Goal: Information Seeking & Learning: Check status

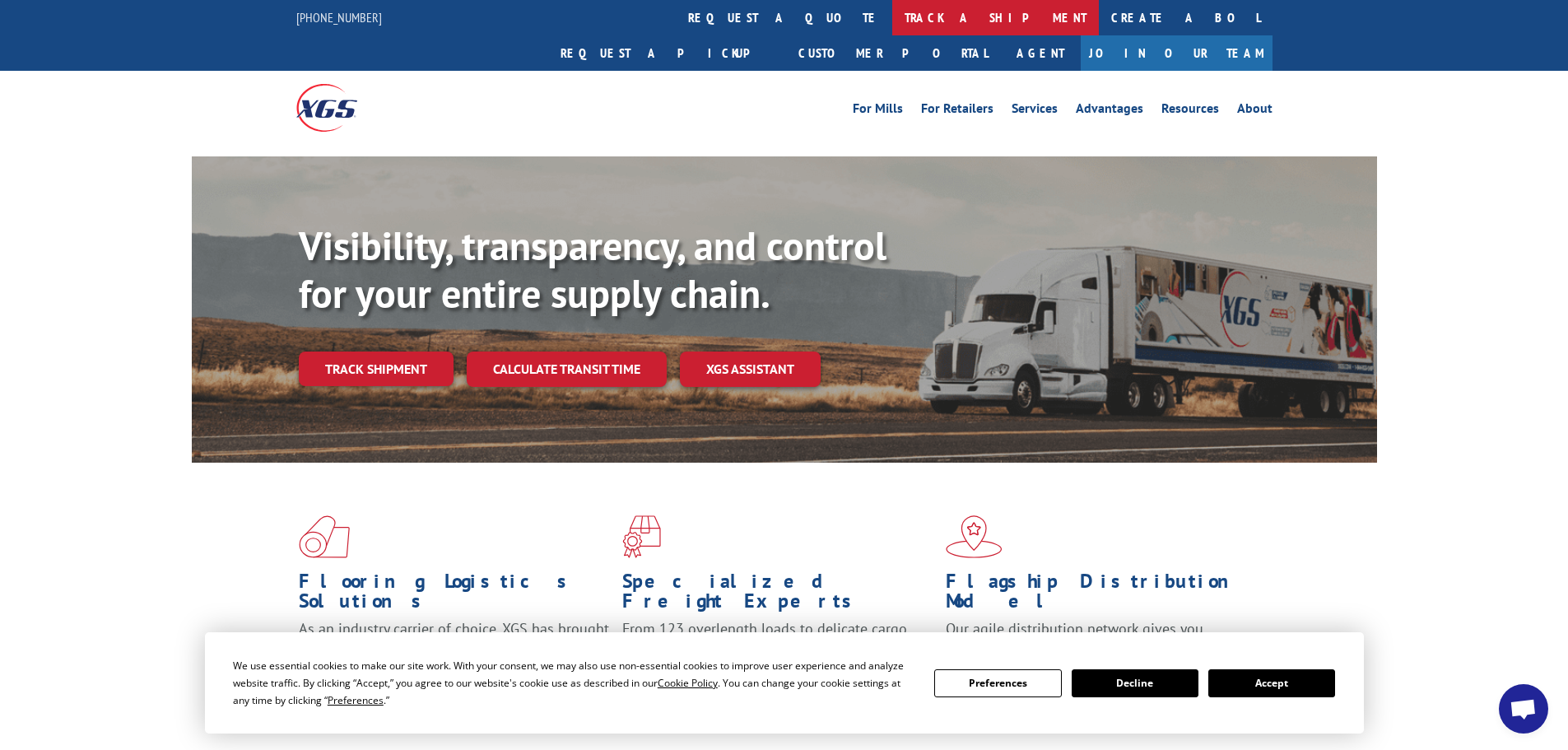
click at [892, 13] on link "track a shipment" at bounding box center [995, 17] width 207 height 36
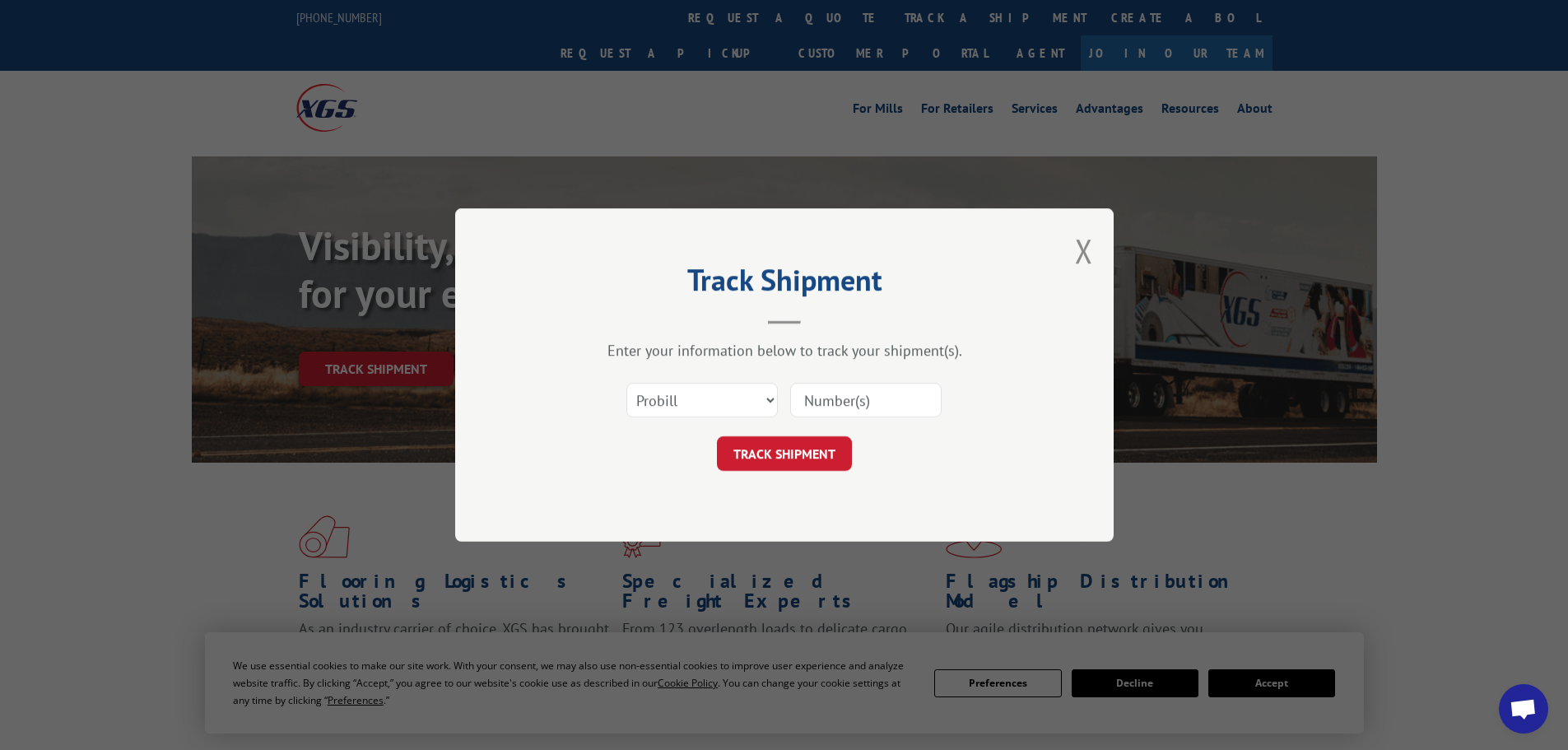
click at [805, 398] on input at bounding box center [866, 401] width 151 height 35
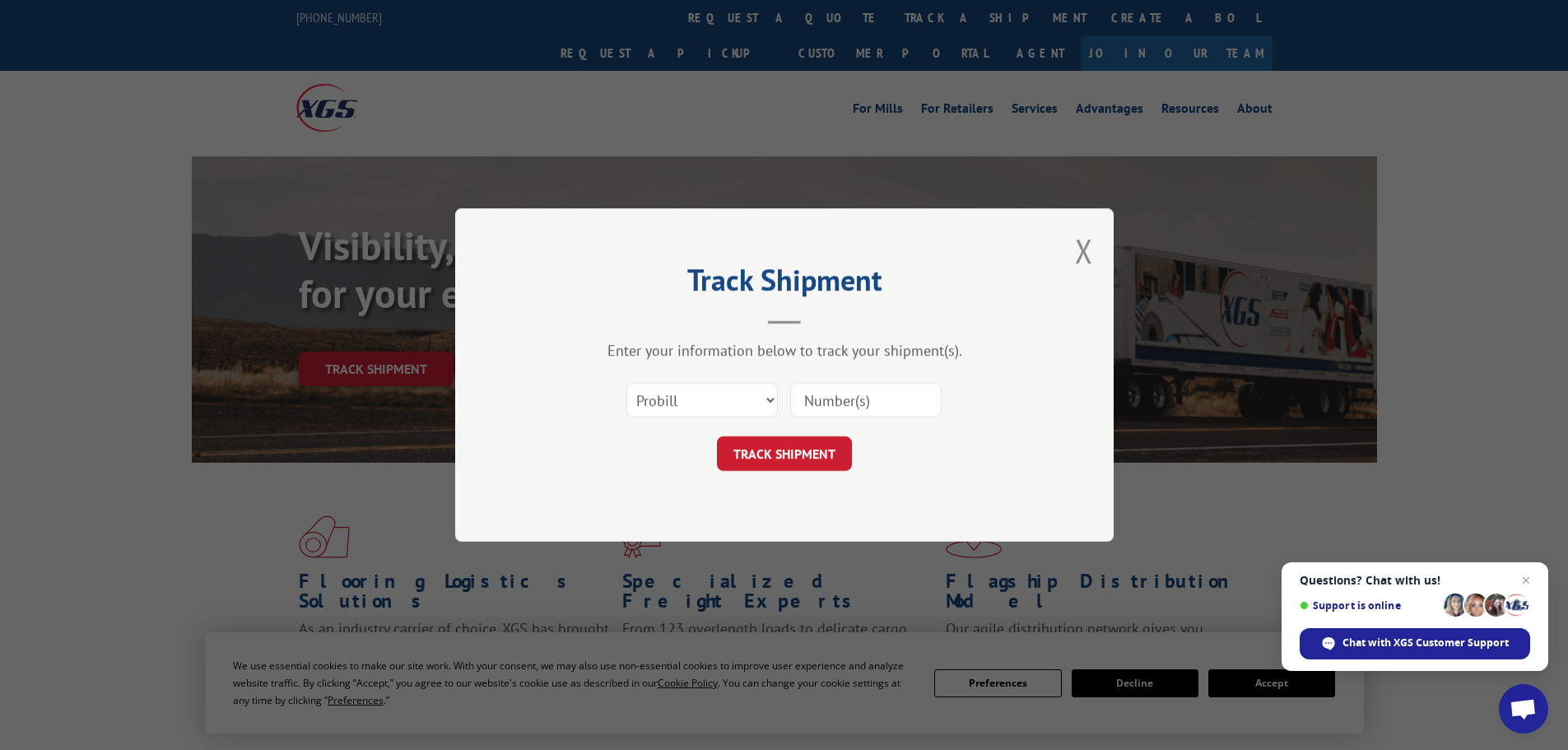
paste input "17228301"
type input "17228301"
click at [772, 459] on button "TRACK SHIPMENT" at bounding box center [784, 454] width 135 height 35
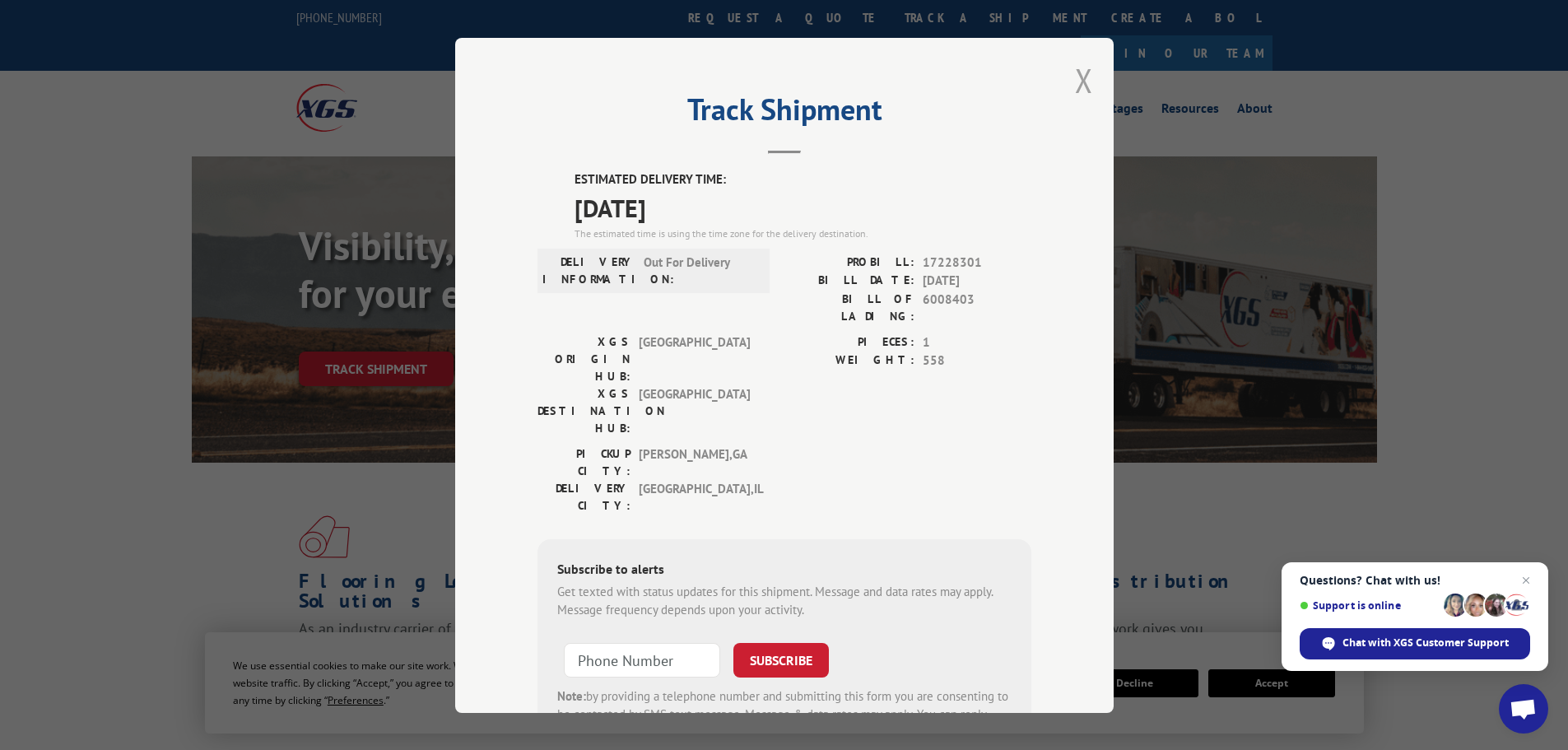
click at [1075, 81] on button "Close modal" at bounding box center [1084, 80] width 18 height 44
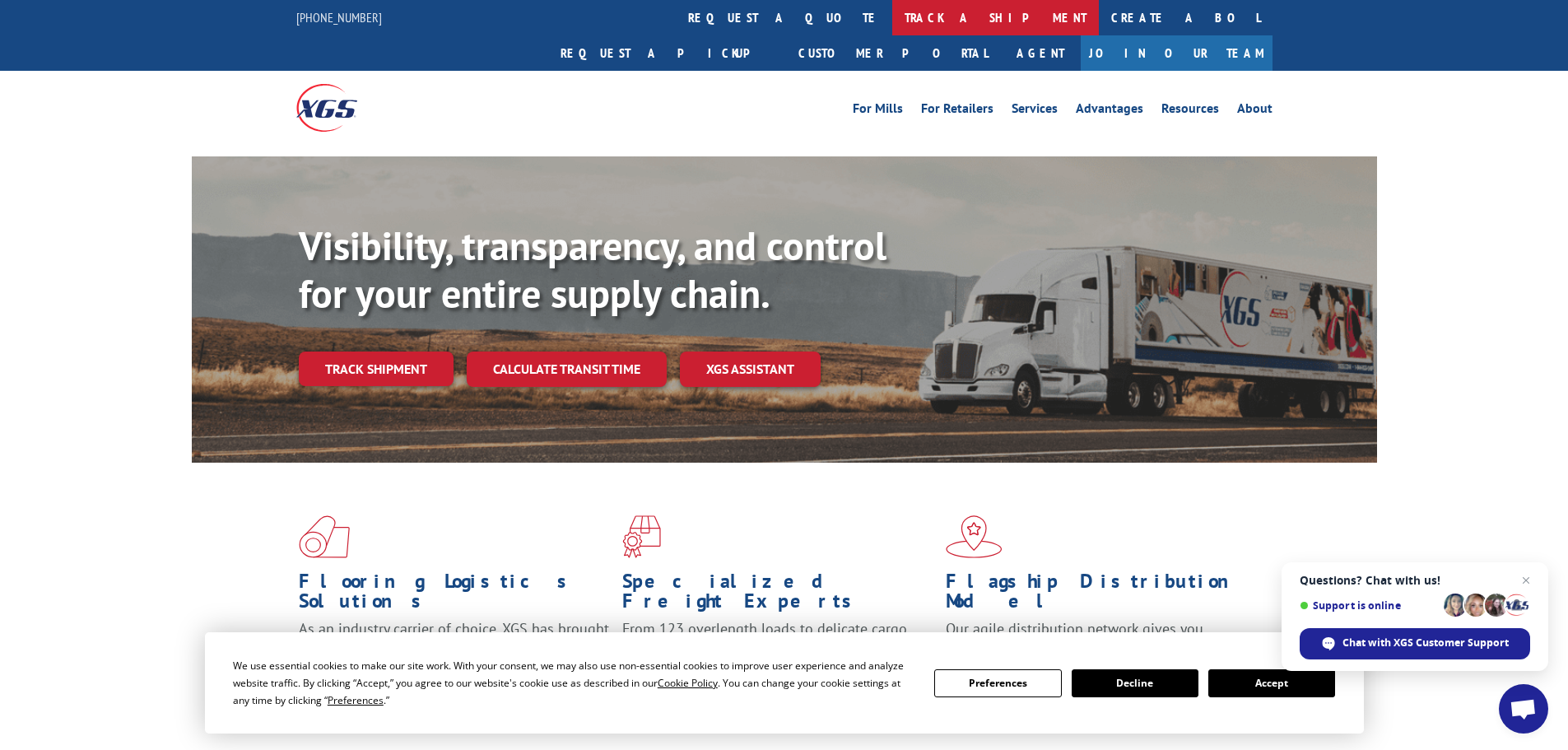
click at [892, 20] on link "track a shipment" at bounding box center [995, 17] width 207 height 36
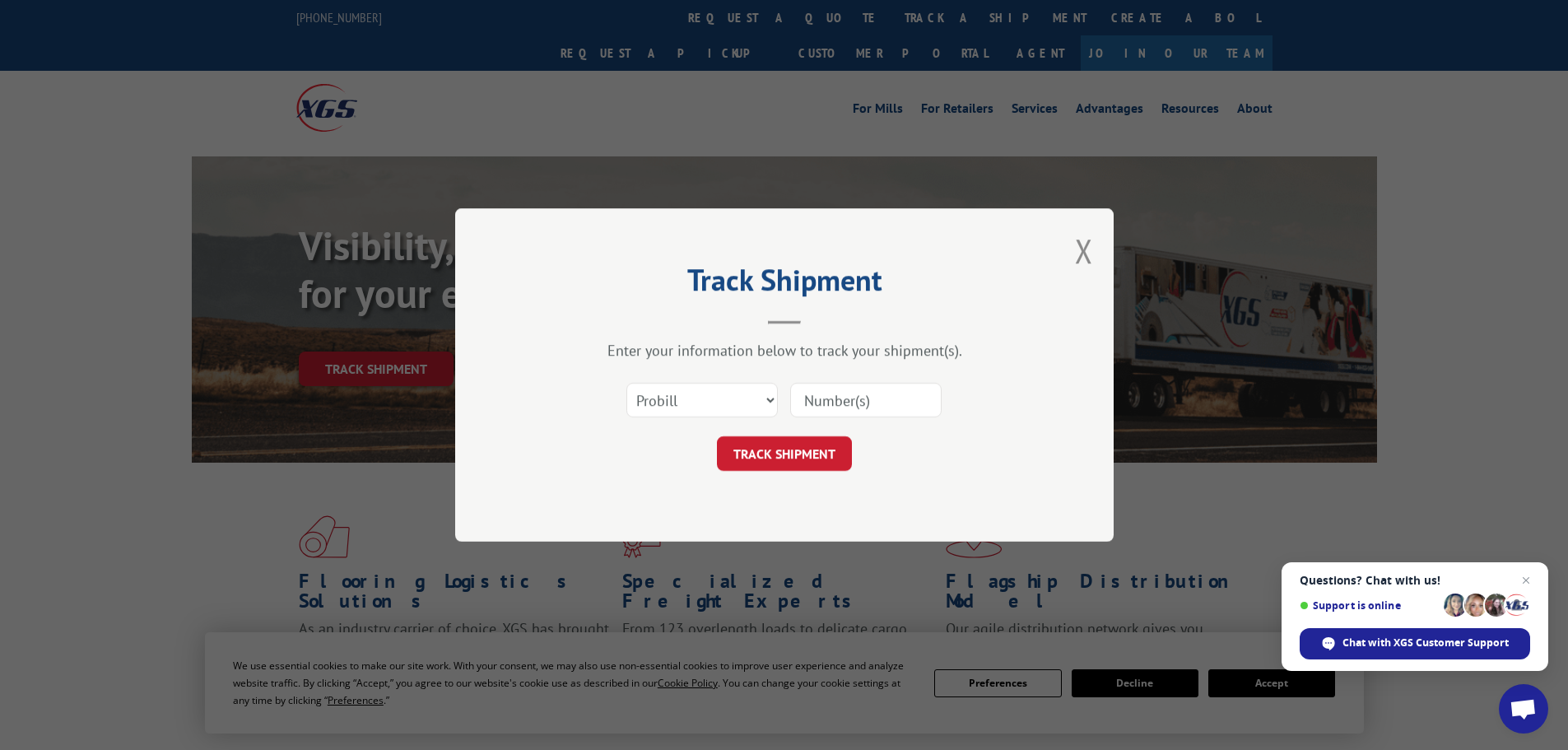
click at [809, 401] on input at bounding box center [866, 401] width 151 height 35
paste input "17516606"
type input "17516606"
click at [788, 459] on button "TRACK SHIPMENT" at bounding box center [784, 454] width 135 height 35
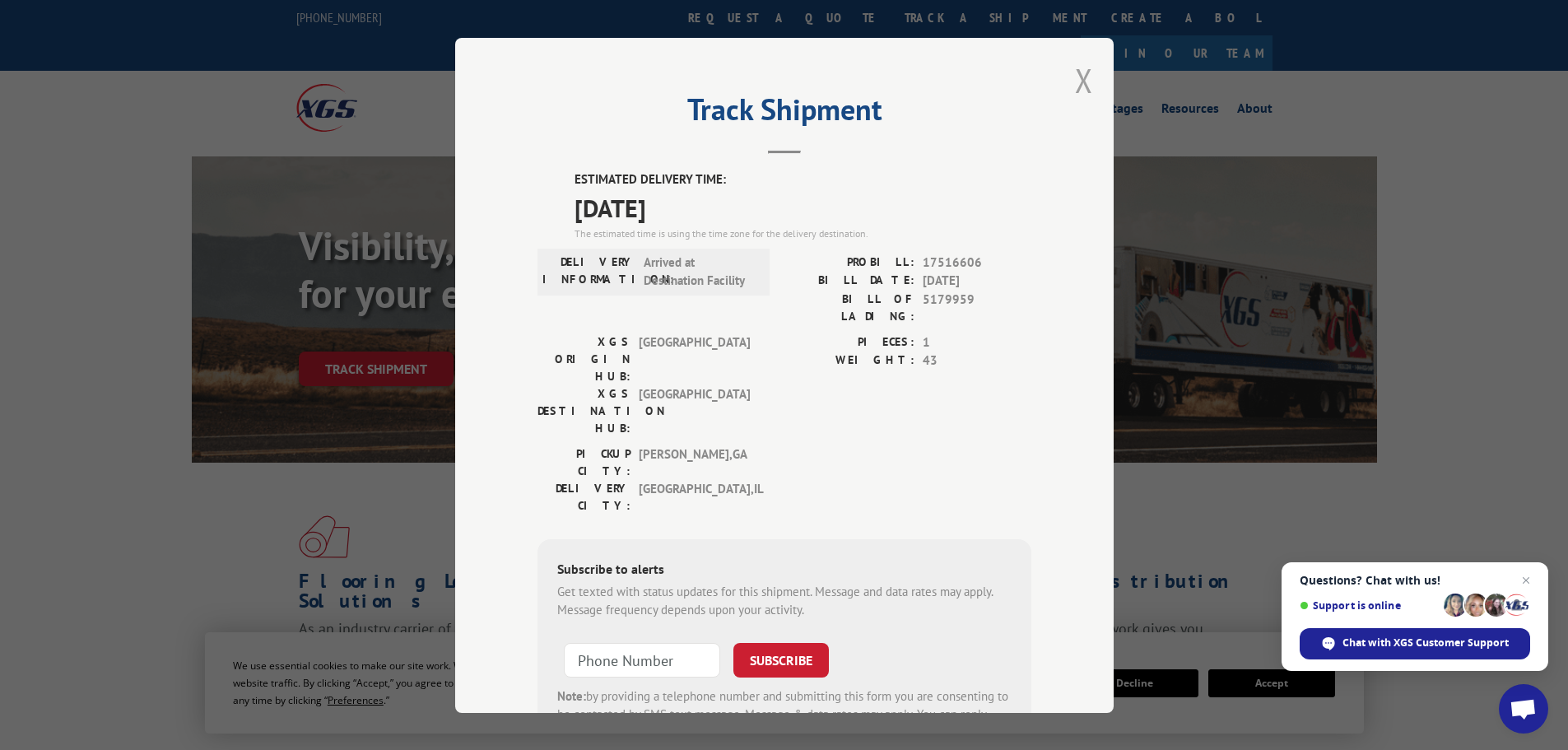
click at [1075, 76] on button "Close modal" at bounding box center [1084, 80] width 18 height 44
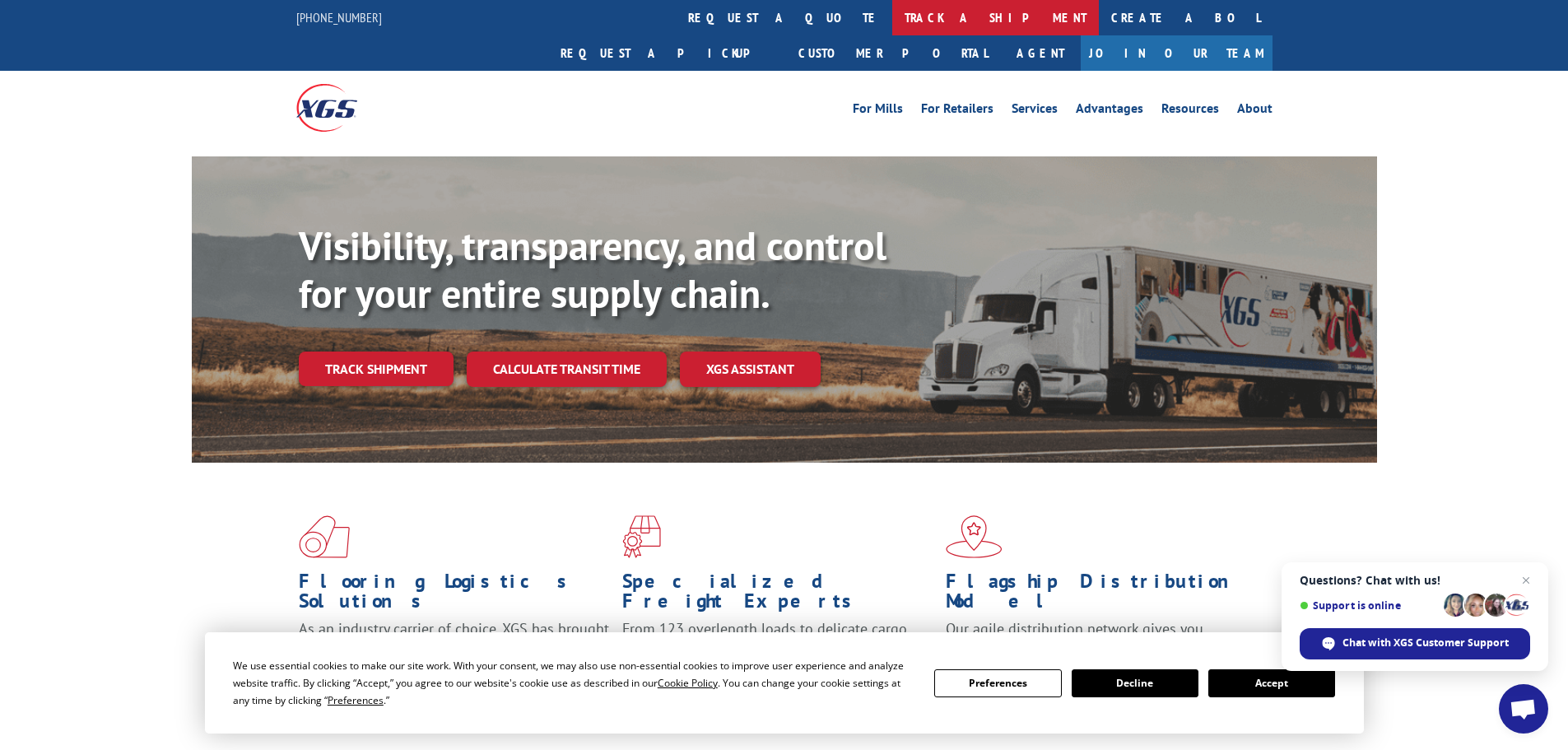
click at [892, 18] on link "track a shipment" at bounding box center [995, 17] width 207 height 36
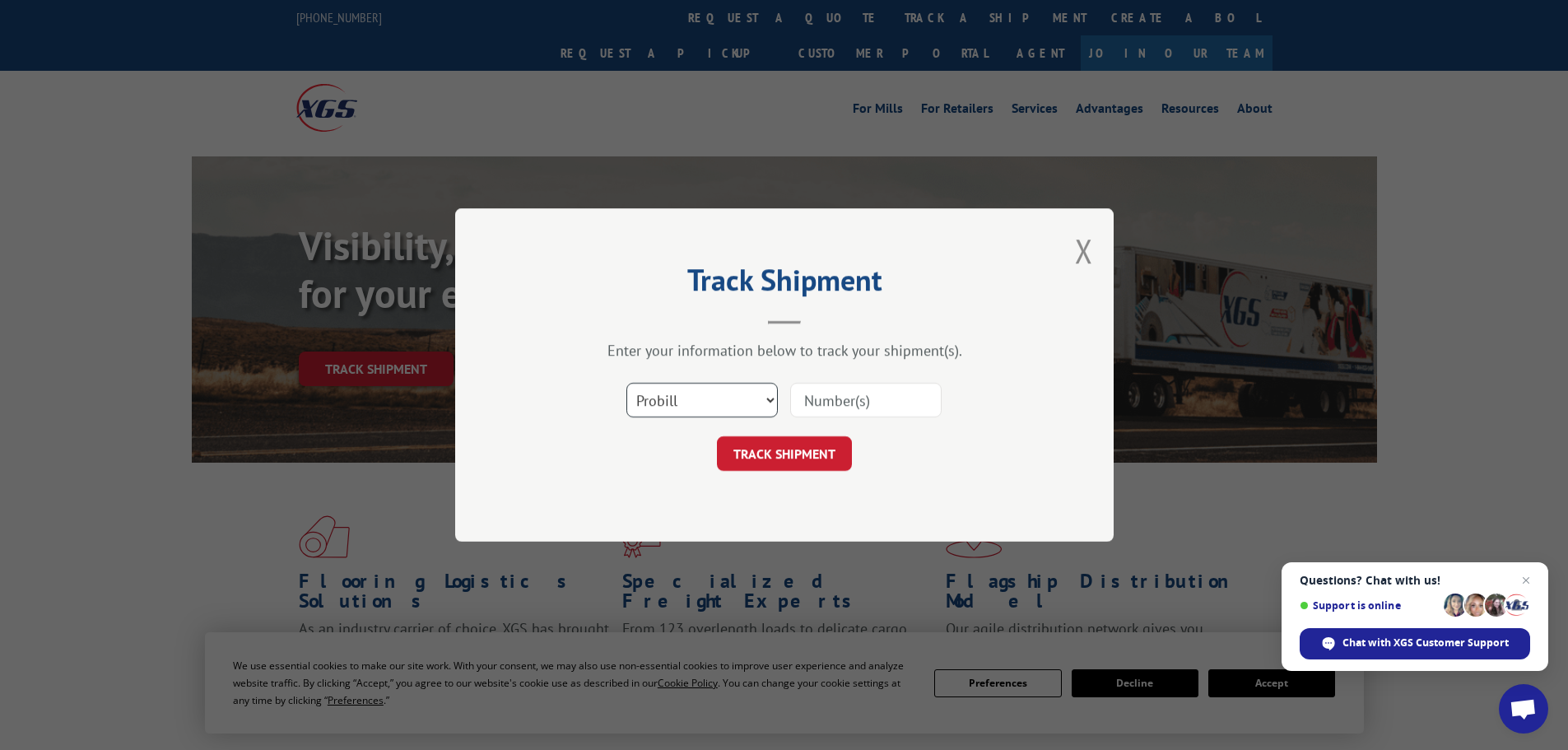
click at [665, 407] on select "Select category... Probill BOL PO" at bounding box center [702, 401] width 151 height 35
select select "bol"
click at [626, 383] on select "Select category... Probill BOL PO" at bounding box center [702, 401] width 151 height 35
click at [831, 395] on input at bounding box center [866, 401] width 151 height 35
drag, startPoint x: 831, startPoint y: 395, endPoint x: 824, endPoint y: 399, distance: 8.1
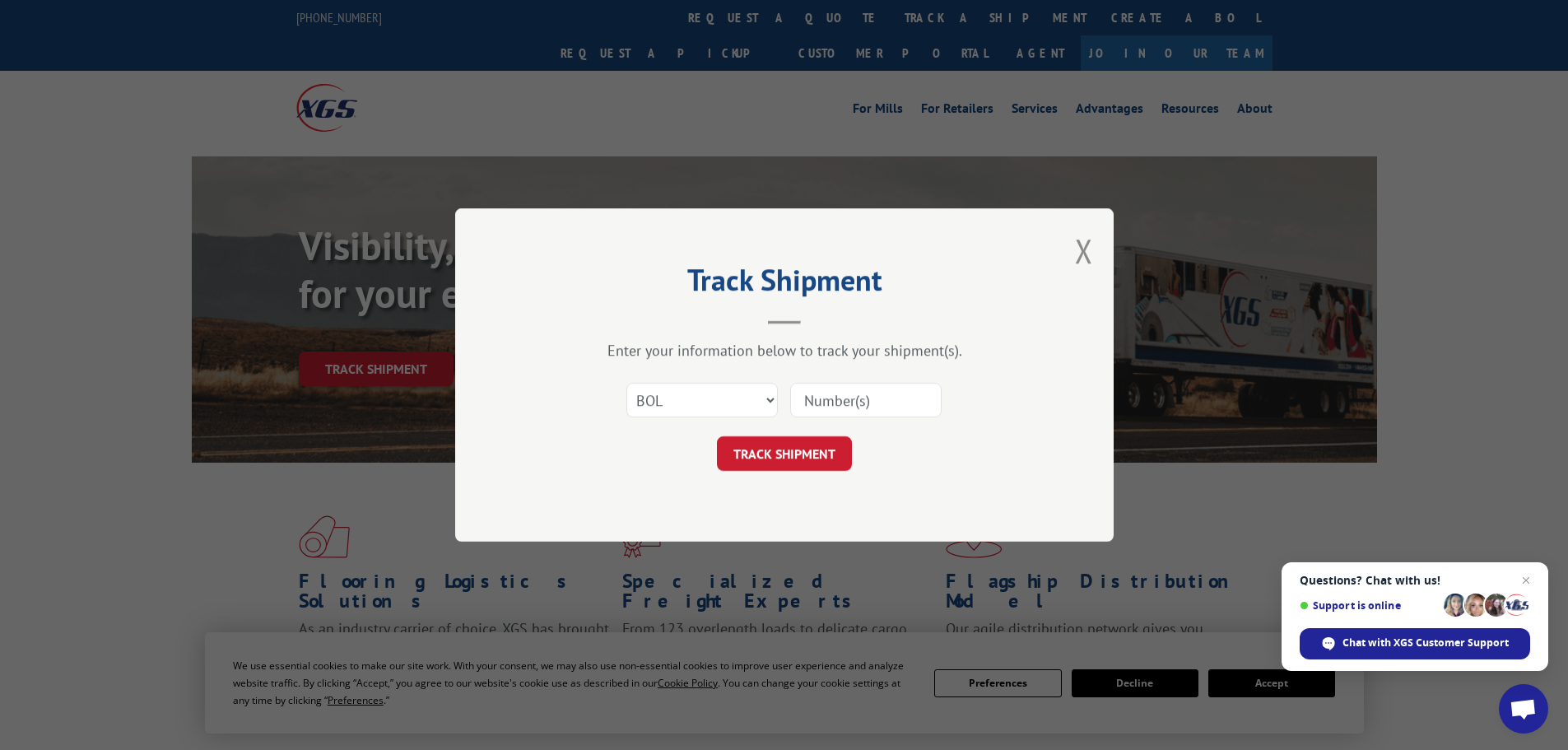
paste input "6820917"
type input "6820917"
click at [787, 467] on button "TRACK SHIPMENT" at bounding box center [784, 454] width 135 height 35
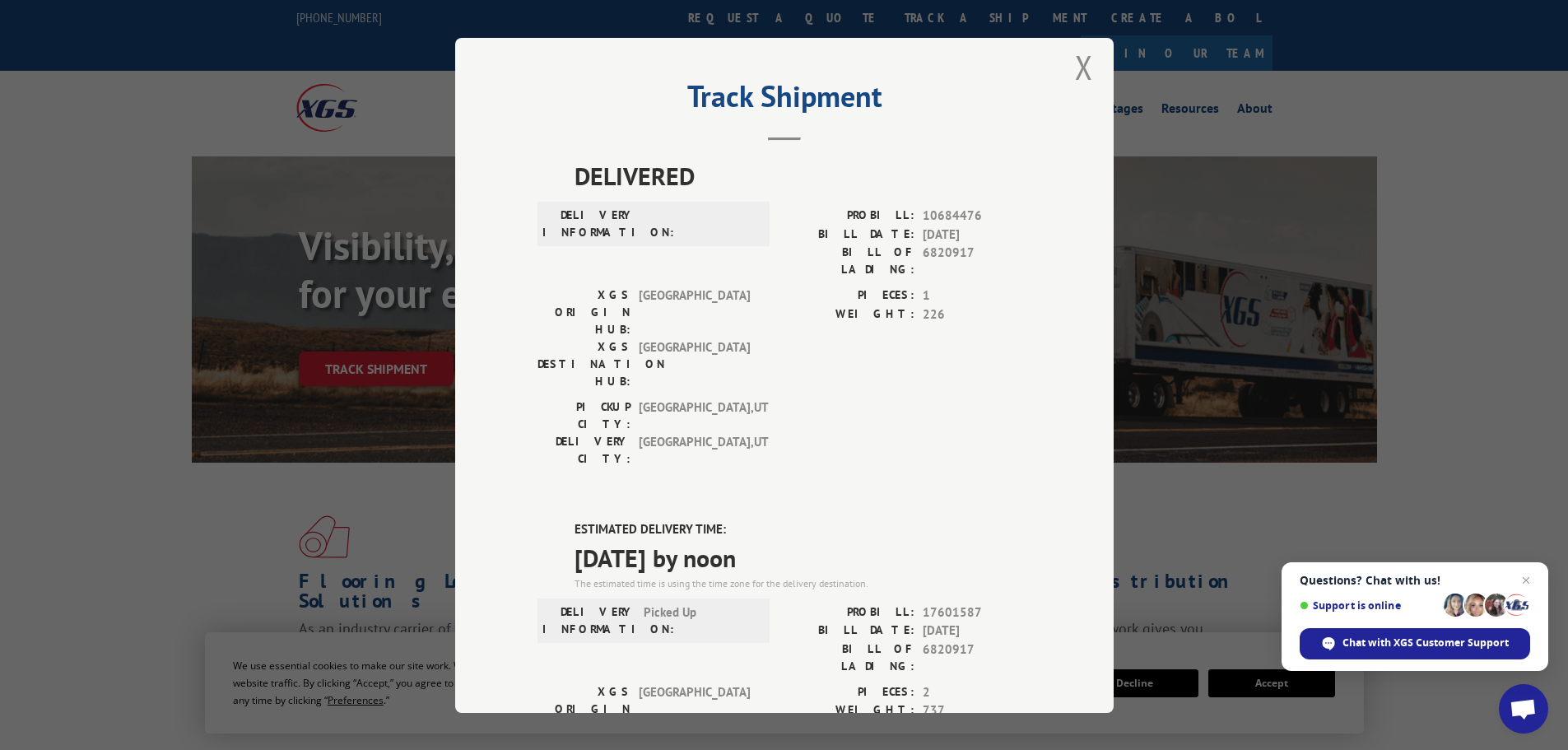
scroll to position [1, 0]
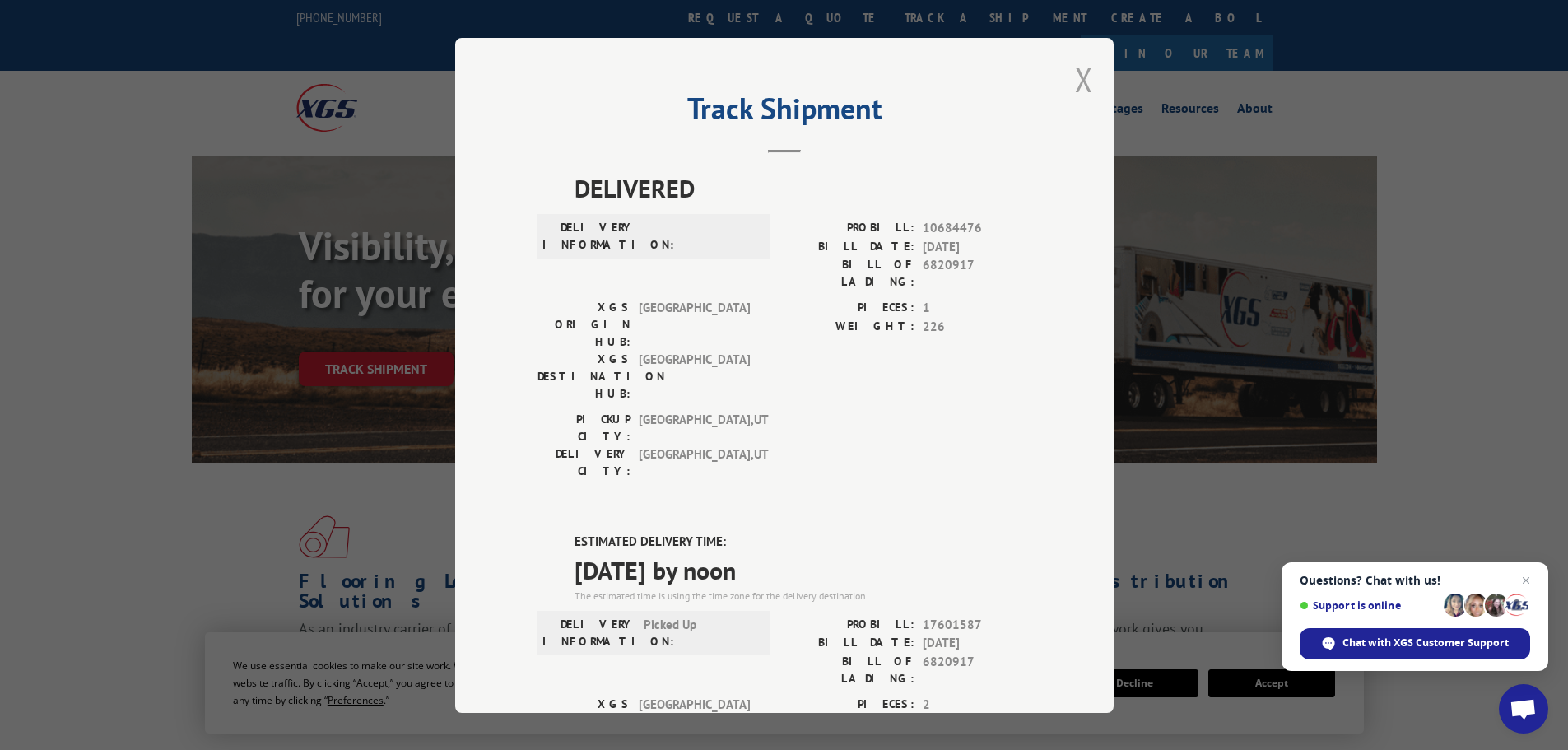
click at [1078, 73] on button "Close modal" at bounding box center [1084, 79] width 18 height 44
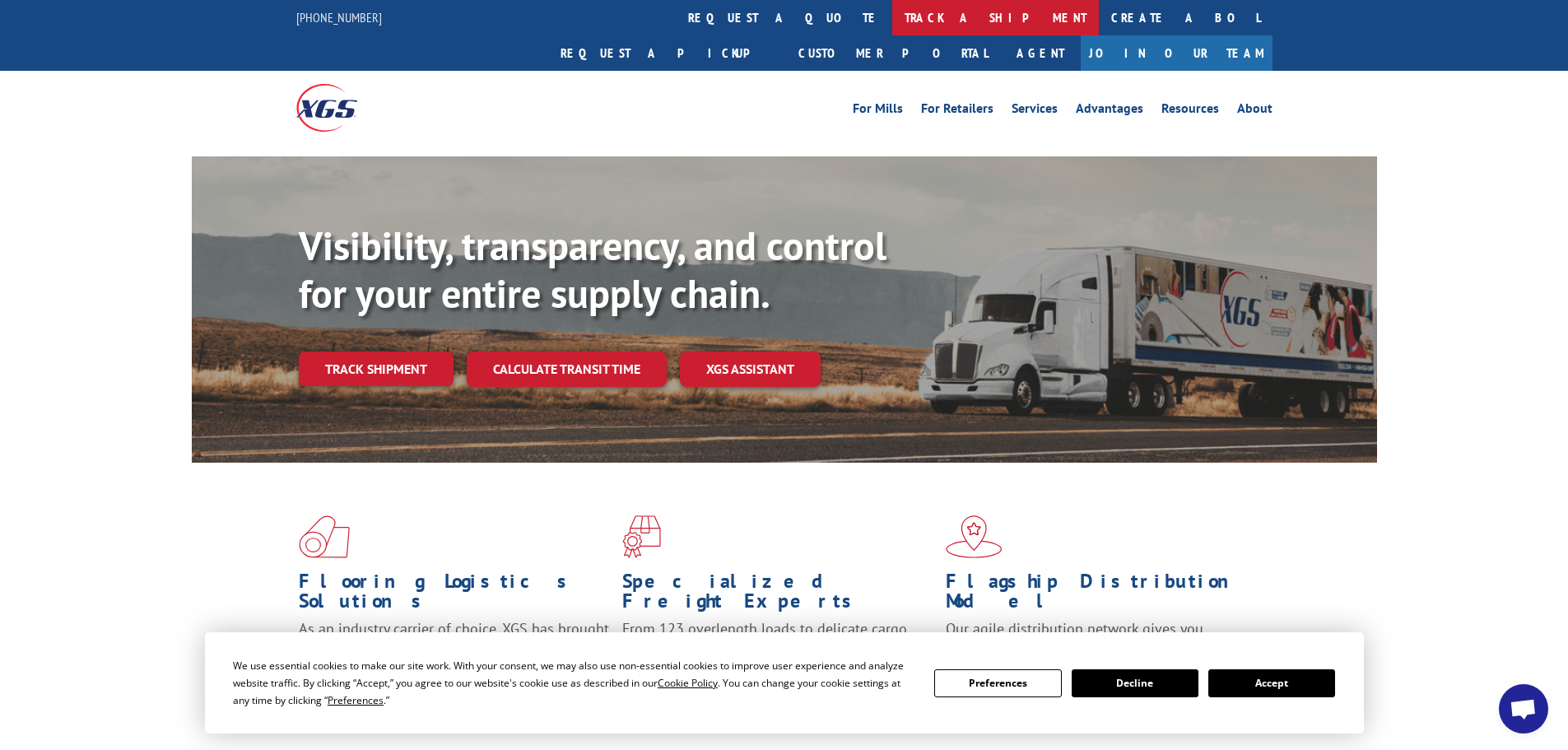
click at [892, 22] on link "track a shipment" at bounding box center [995, 17] width 207 height 36
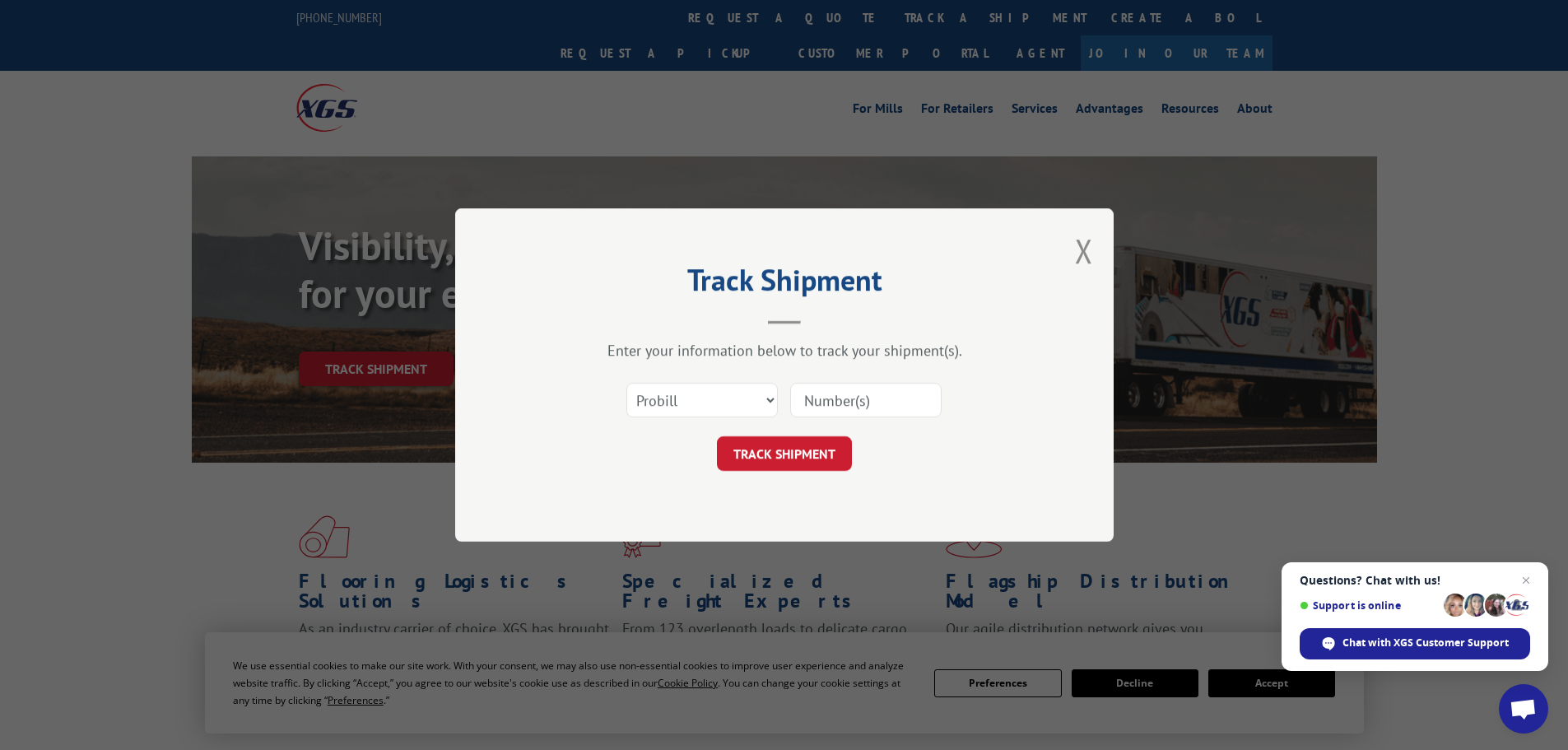
click at [821, 407] on input at bounding box center [866, 401] width 151 height 35
paste input "17469903"
type input "17469903"
click at [800, 461] on button "TRACK SHIPMENT" at bounding box center [784, 454] width 135 height 35
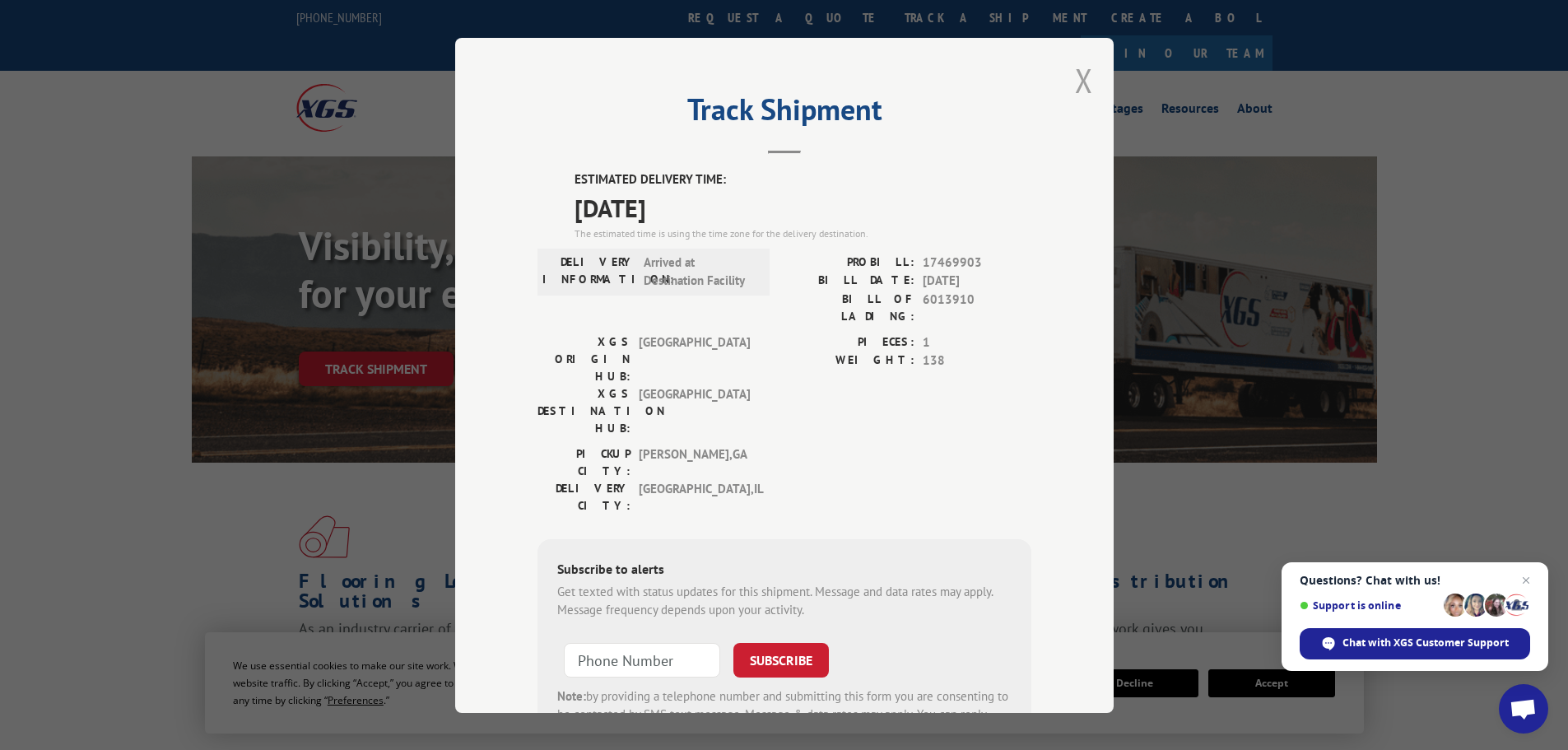
click at [1082, 76] on button "Close modal" at bounding box center [1084, 80] width 18 height 44
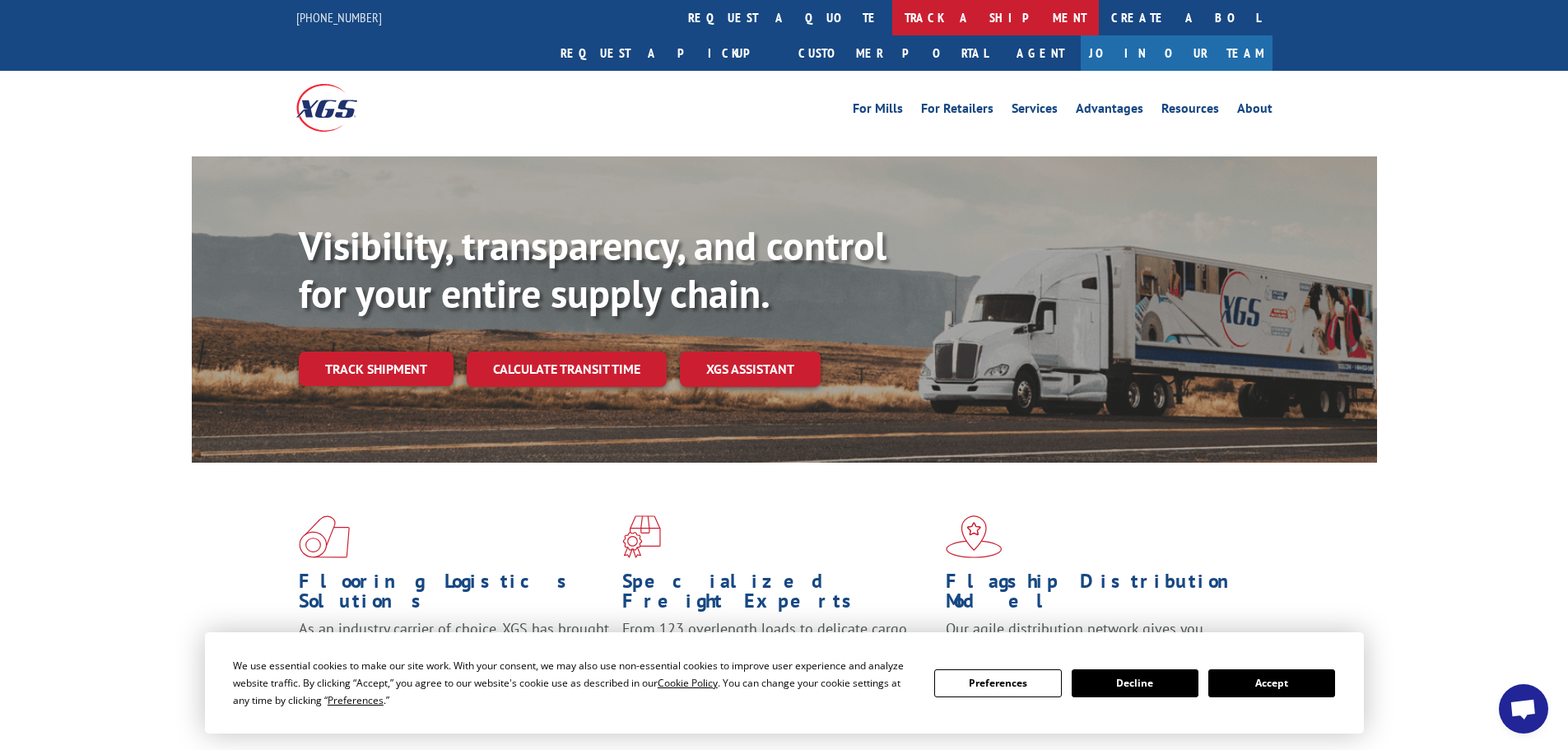
click at [892, 13] on link "track a shipment" at bounding box center [995, 17] width 207 height 36
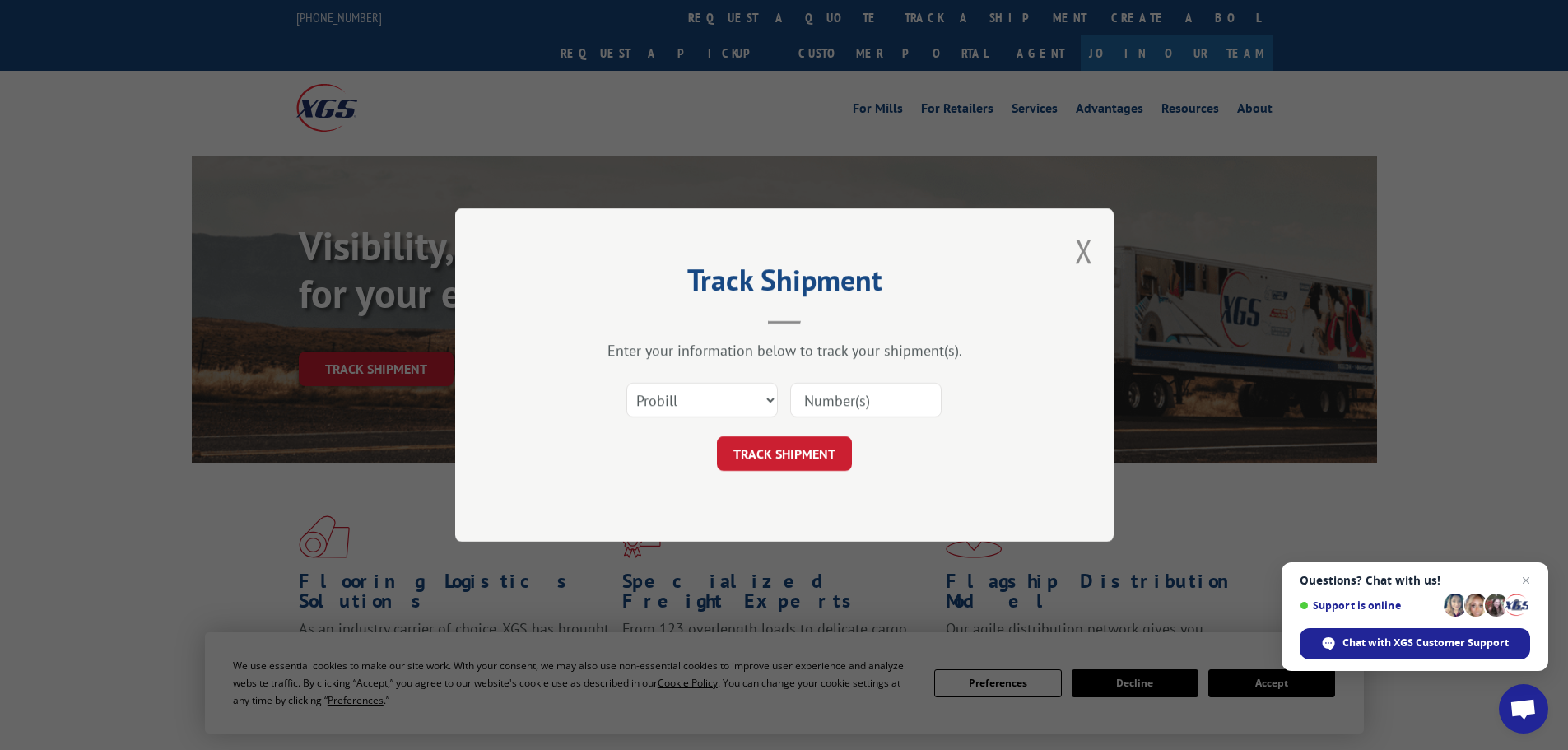
click at [820, 395] on input at bounding box center [866, 401] width 151 height 35
drag, startPoint x: 820, startPoint y: 395, endPoint x: 811, endPoint y: 399, distance: 9.8
paste input "17228301"
type input "17228301"
click at [780, 460] on button "TRACK SHIPMENT" at bounding box center [784, 454] width 135 height 35
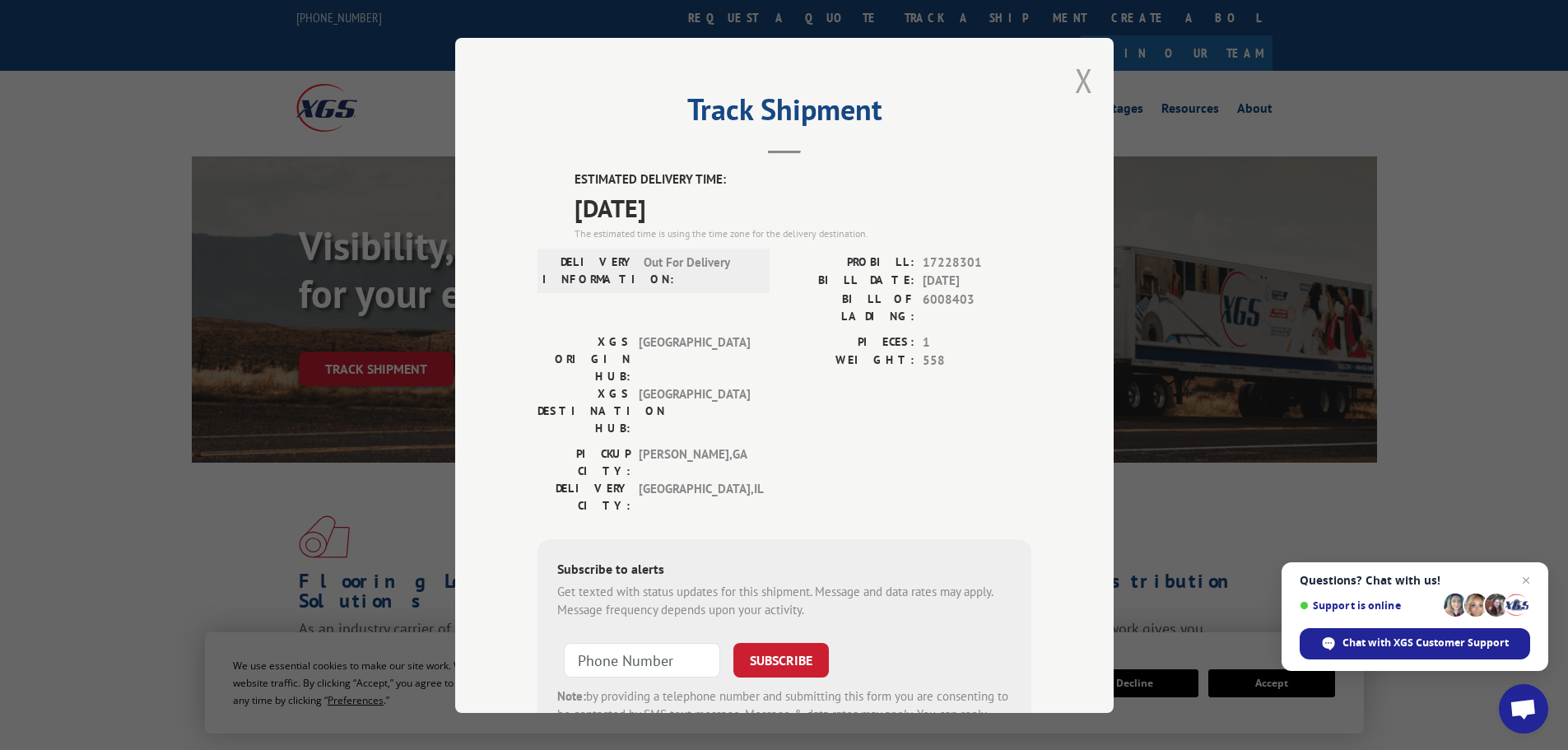
click at [1078, 82] on button "Close modal" at bounding box center [1084, 80] width 18 height 44
